Goal: Navigation & Orientation: Find specific page/section

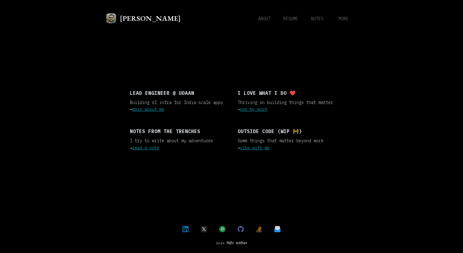
click at [187, 97] on div "Lead Engineer @ [GEOGRAPHIC_DATA] UI infra for India-scale apps → more about me" at bounding box center [177, 102] width 100 height 31
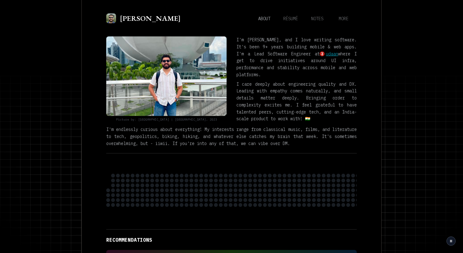
click at [144, 21] on h2 "[PERSON_NAME]" at bounding box center [150, 18] width 61 height 12
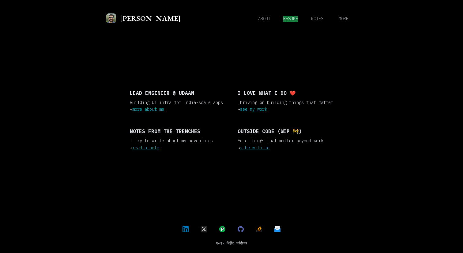
click at [287, 17] on span "résumé" at bounding box center [290, 19] width 15 height 6
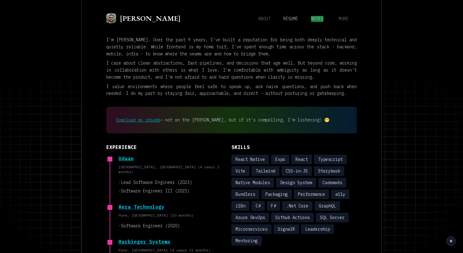
click at [317, 19] on span "notes" at bounding box center [317, 19] width 12 height 6
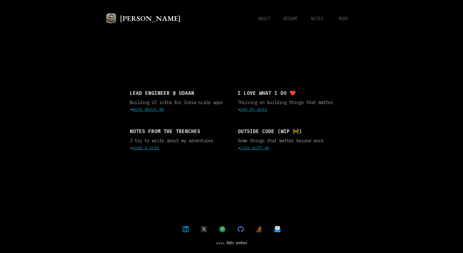
click at [175, 106] on p "Building UI infra for India-scale apps → more about me" at bounding box center [178, 106] width 96 height 14
